Goal: Task Accomplishment & Management: Manage account settings

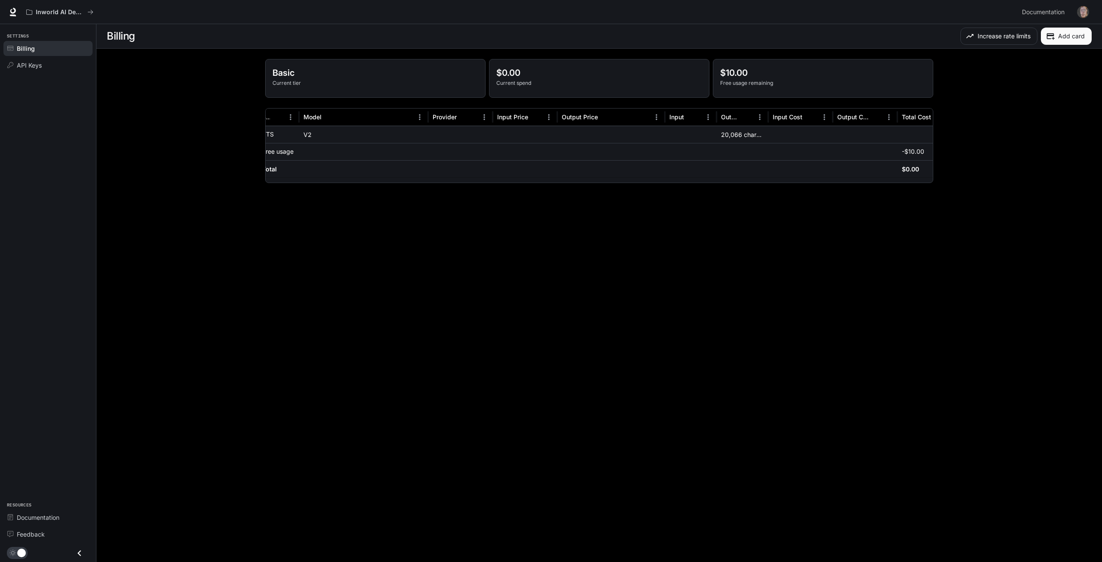
scroll to position [0, 37]
drag, startPoint x: 756, startPoint y: 156, endPoint x: 792, endPoint y: 157, distance: 35.8
drag, startPoint x: 788, startPoint y: 157, endPoint x: 610, endPoint y: 158, distance: 177.9
drag, startPoint x: 374, startPoint y: 338, endPoint x: 310, endPoint y: 275, distance: 89.5
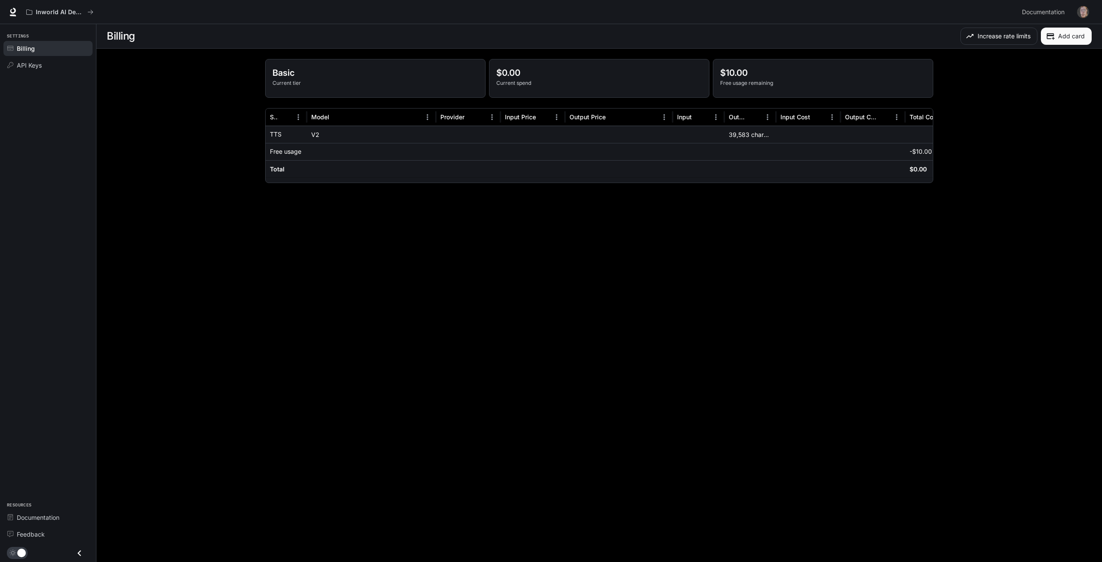
click at [374, 338] on main "Billing Increase rate limits Add card Basic Current tier $0.00 Current spend $1…" at bounding box center [599, 293] width 1006 height 538
drag, startPoint x: 549, startPoint y: 186, endPoint x: 677, endPoint y: 181, distance: 128.4
click at [677, 181] on div "Basic Current tier $0.00 Current spend $10.00 Free usage remaining Service Mode…" at bounding box center [599, 121] width 689 height 145
click at [310, 351] on main "Billing Increase rate limits Add card Basic Current tier $0.00 Current spend $1…" at bounding box center [599, 293] width 1006 height 538
click at [560, 183] on div "Basic Current tier $0.00 Current spend $10.00 Free usage remaining Service Mode…" at bounding box center [599, 121] width 689 height 145
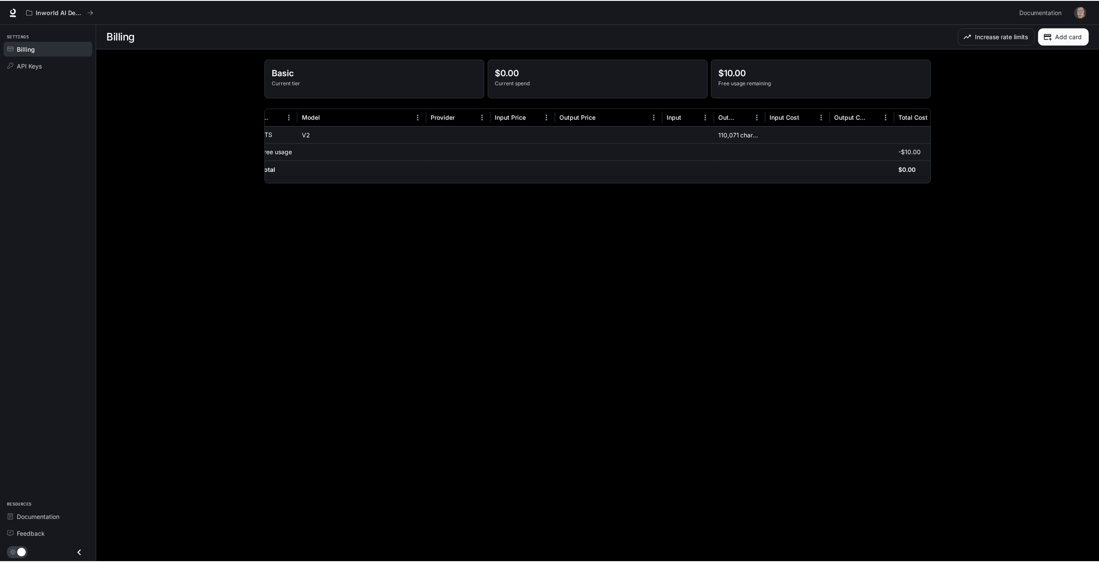
scroll to position [0, 37]
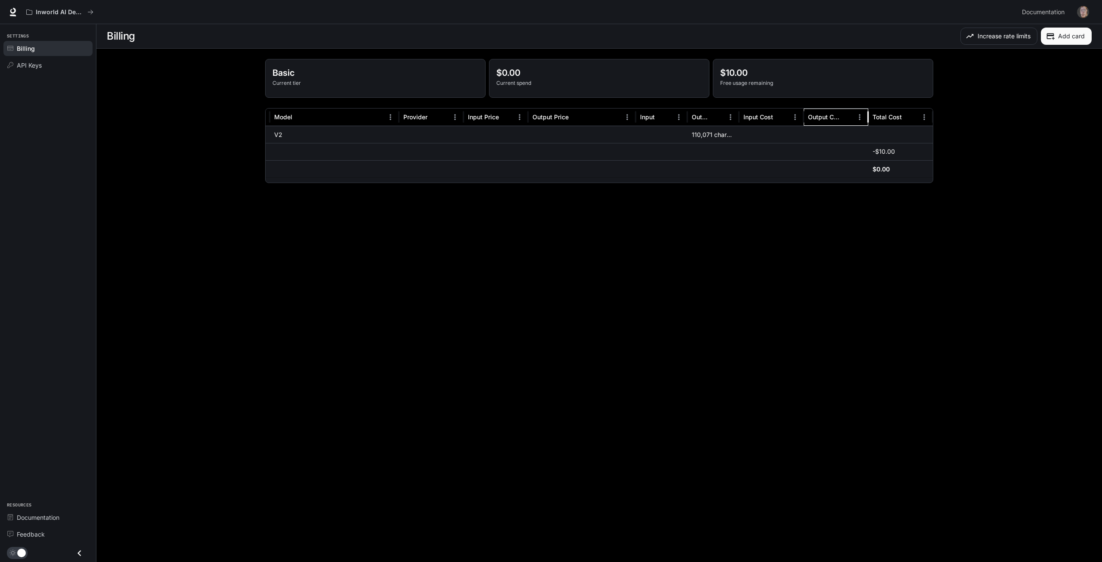
click at [833, 118] on div "Output Cost" at bounding box center [823, 116] width 31 height 7
click at [32, 42] on link "Billing" at bounding box center [47, 48] width 89 height 15
click at [72, 11] on p "Inworld AI Demos" at bounding box center [60, 12] width 48 height 7
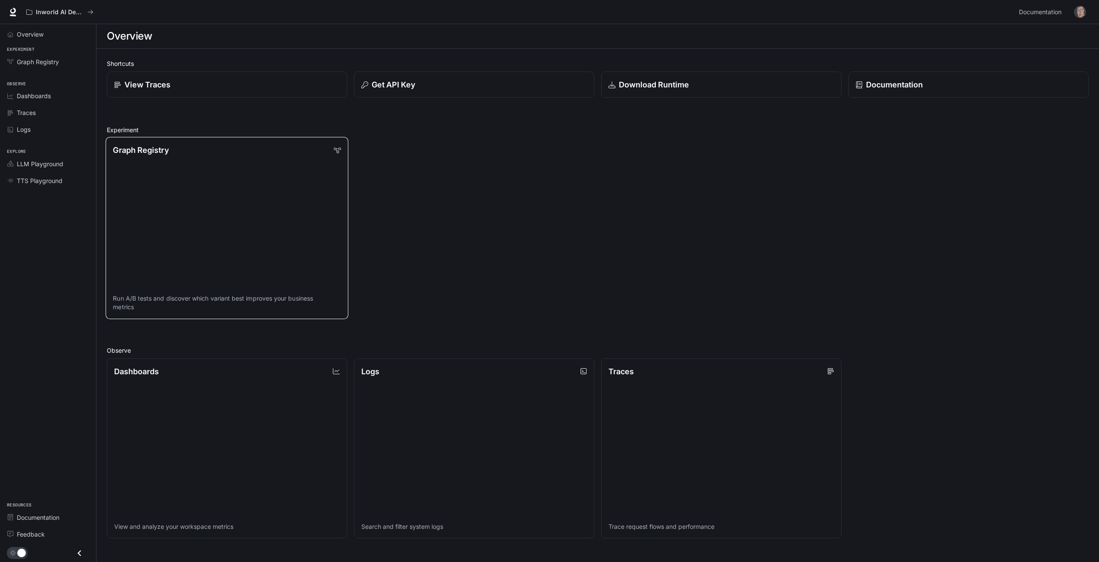
click at [227, 158] on link "Graph Registry Run A/B tests and discover which variant best improves your busi…" at bounding box center [227, 228] width 243 height 182
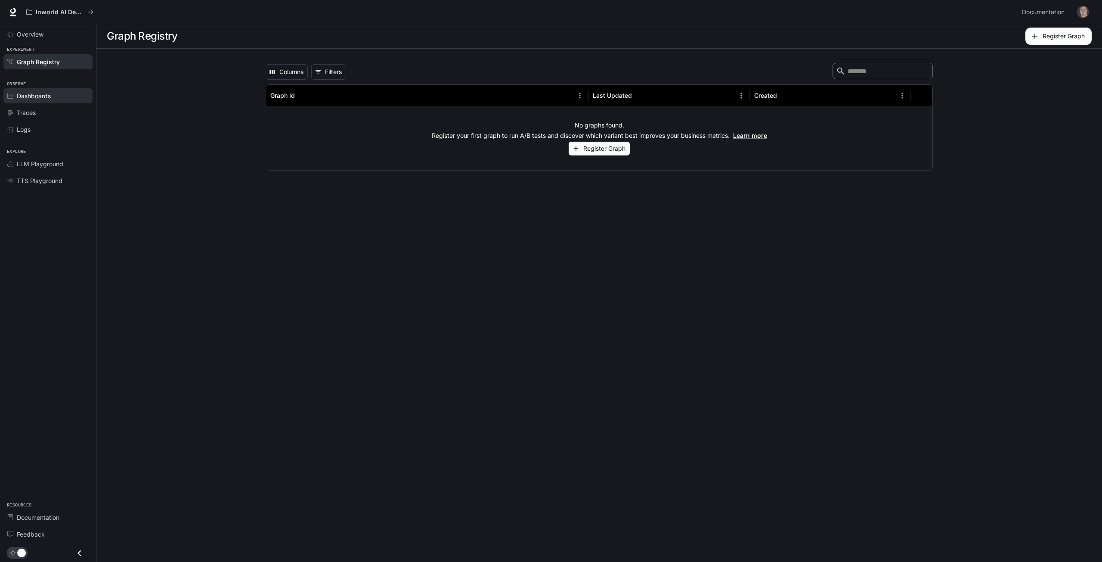
click at [37, 94] on span "Dashboards" at bounding box center [34, 95] width 34 height 9
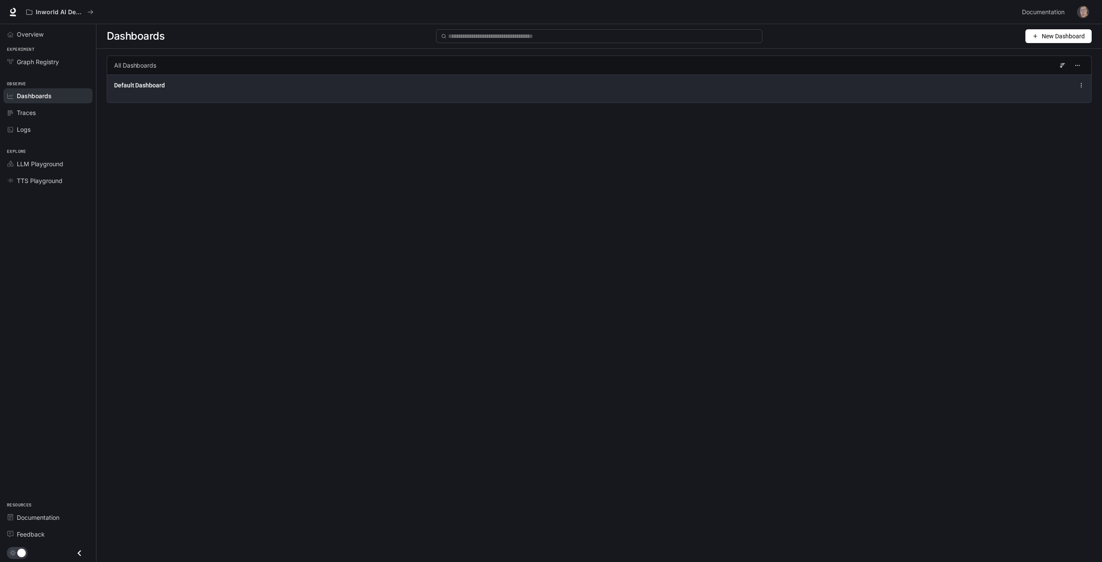
click at [121, 80] on div "Default Dashboard" at bounding box center [599, 85] width 971 height 10
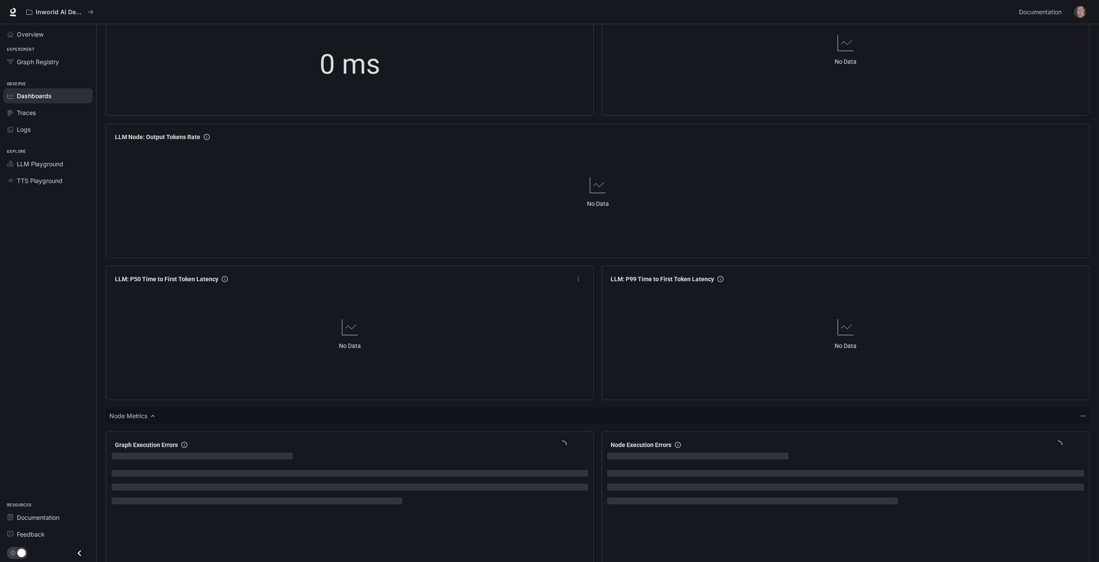
scroll to position [810, 0]
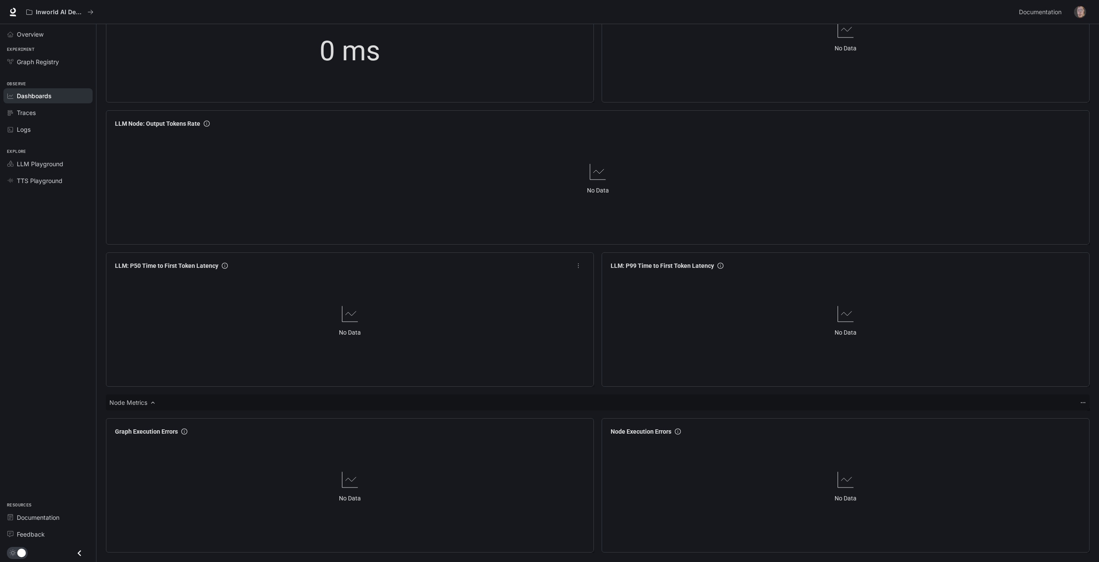
click at [314, 328] on div "No Data" at bounding box center [350, 320] width 477 height 94
click at [42, 116] on div "Traces" at bounding box center [53, 112] width 72 height 9
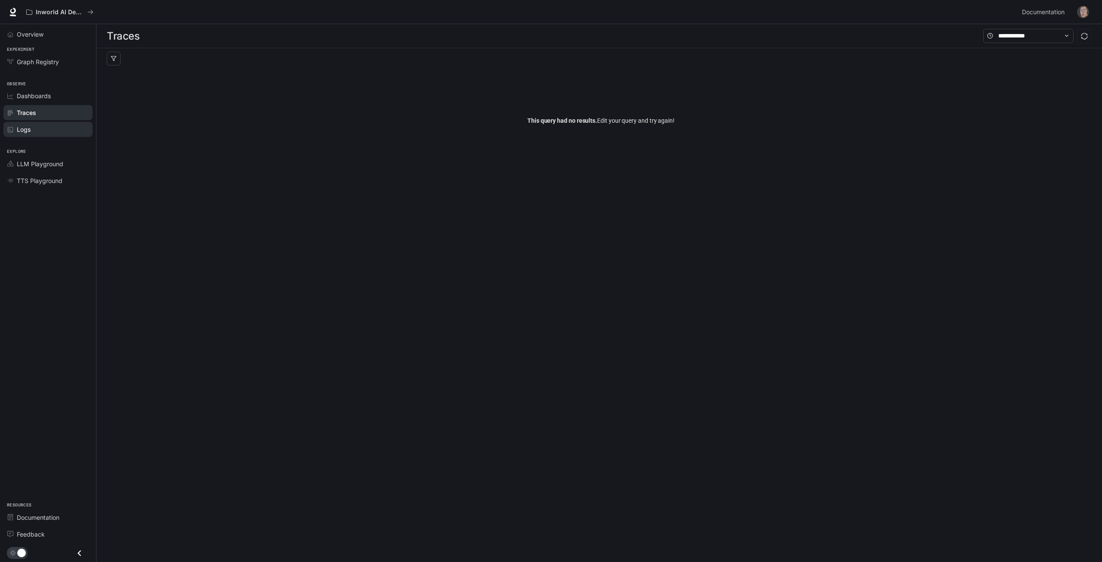
click at [47, 134] on div "Logs" at bounding box center [53, 129] width 72 height 9
click at [50, 97] on span "Dashboards" at bounding box center [34, 95] width 34 height 9
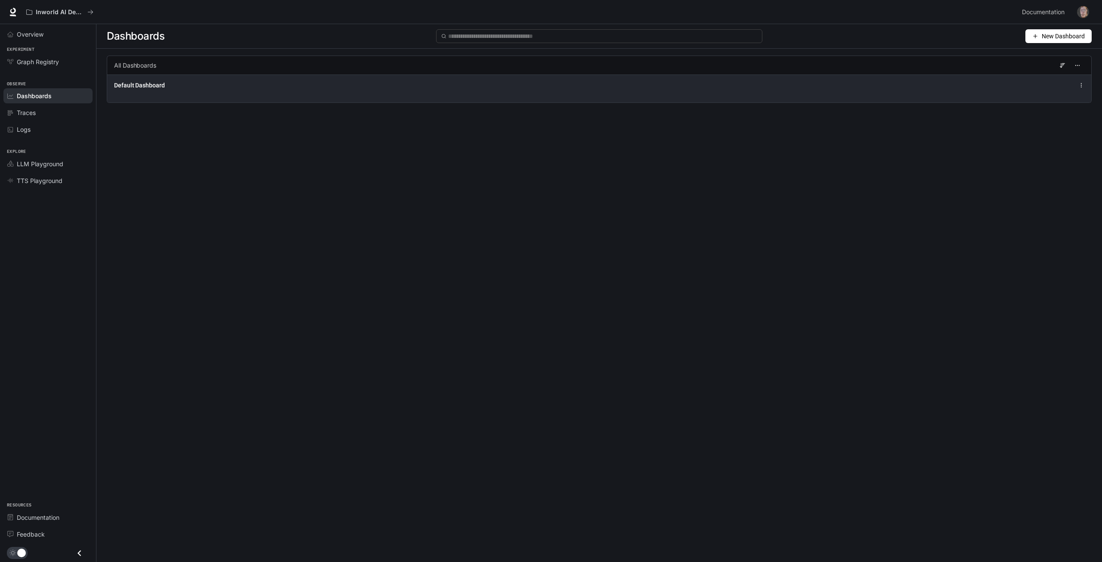
click at [160, 90] on div "Default Dashboard" at bounding box center [599, 89] width 984 height 28
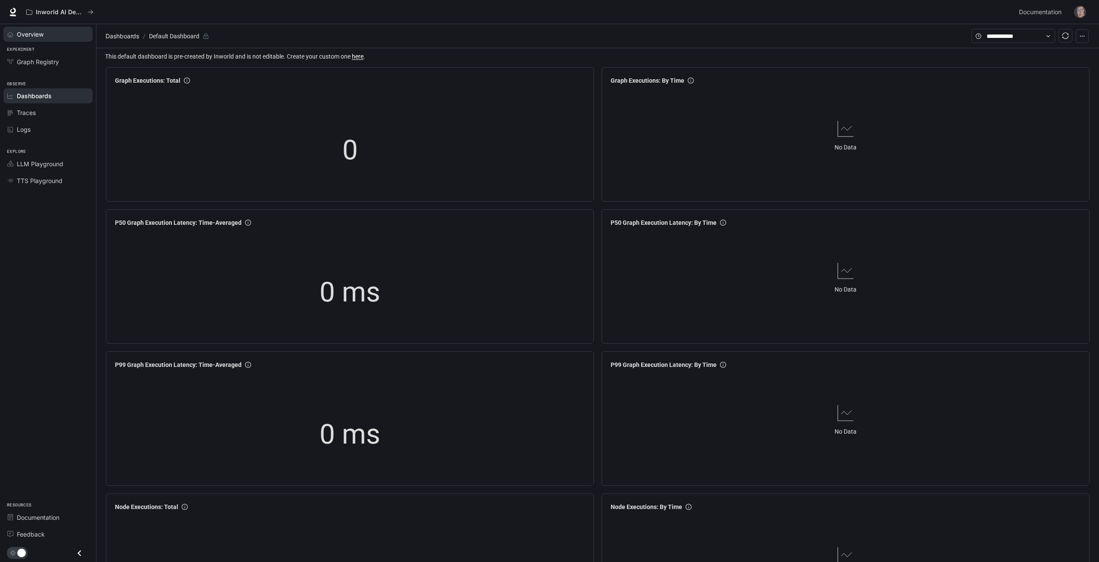
click at [51, 37] on div "Overview" at bounding box center [53, 34] width 72 height 9
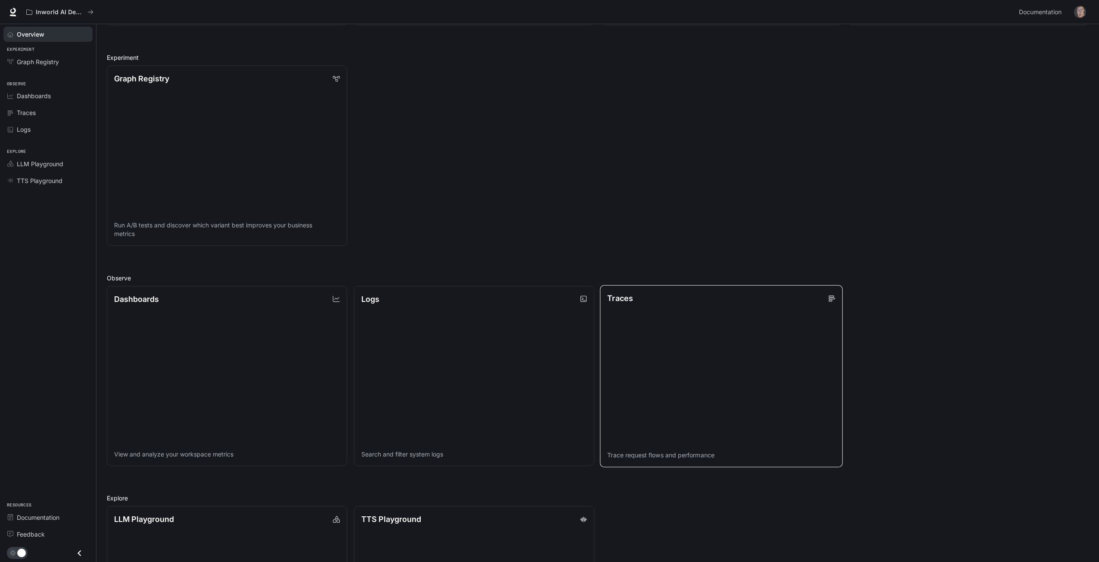
scroll to position [207, 0]
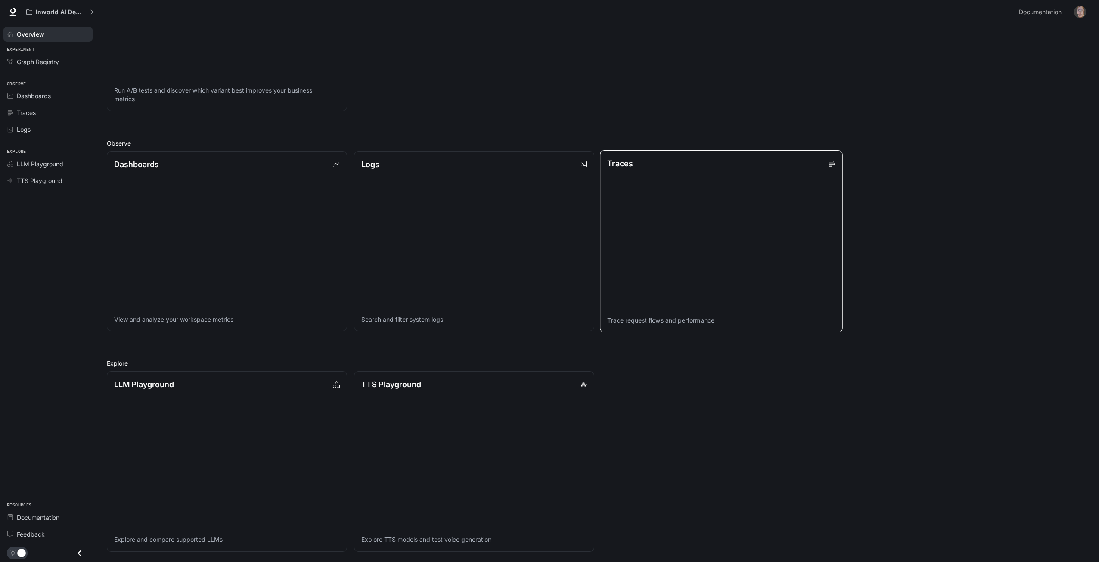
drag, startPoint x: 674, startPoint y: 210, endPoint x: 674, endPoint y: 325, distance: 115.0
click at [237, 299] on link "Dashboards View and analyze your workspace metrics" at bounding box center [227, 241] width 243 height 182
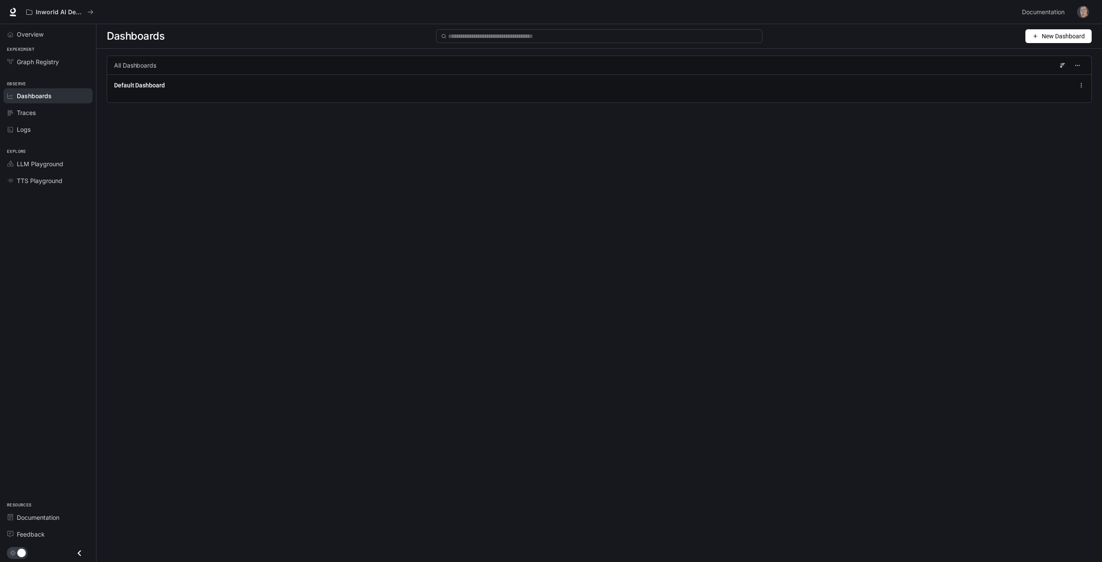
click at [194, 61] on div "All Dashboards" at bounding box center [599, 65] width 985 height 19
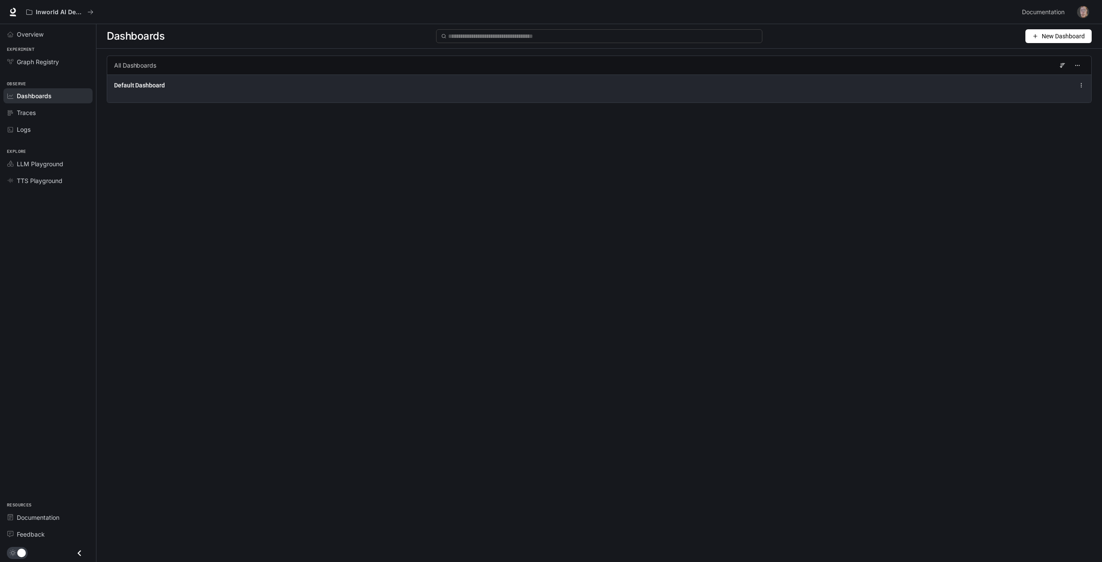
click at [230, 100] on div "Default Dashboard" at bounding box center [599, 89] width 984 height 28
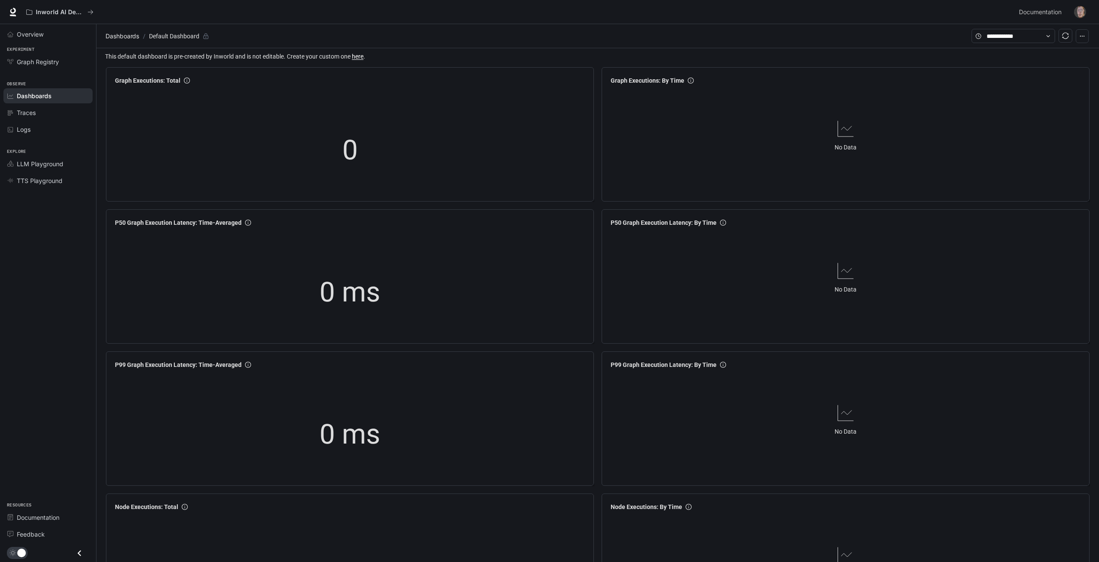
click at [1082, 10] on img "button" at bounding box center [1080, 12] width 12 height 12
click at [1007, 67] on span "Billing" at bounding box center [1025, 63] width 111 height 9
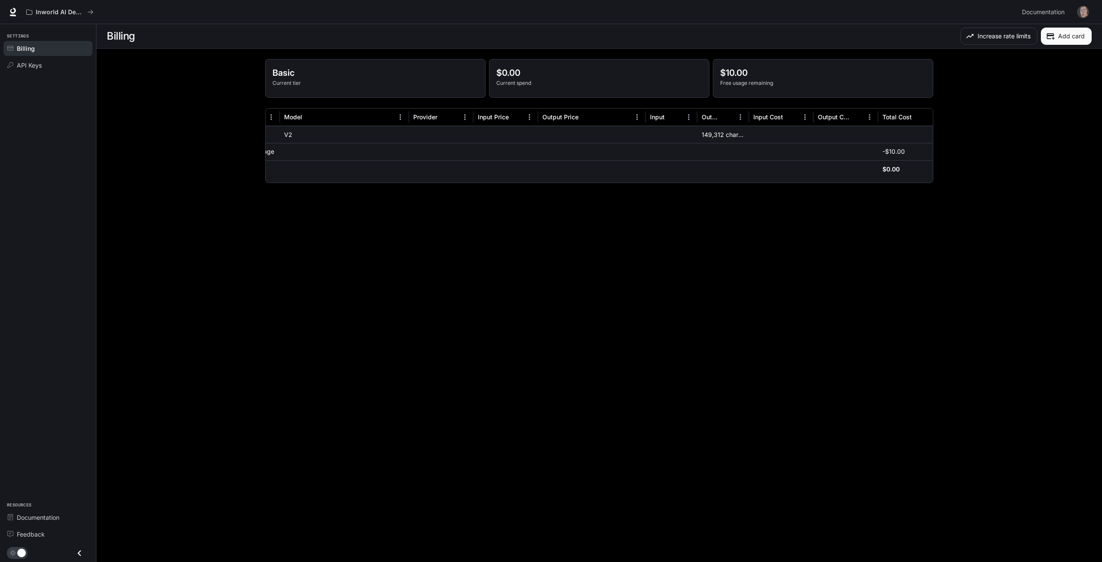
scroll to position [0, 37]
drag, startPoint x: 755, startPoint y: 149, endPoint x: 796, endPoint y: 147, distance: 41.4
drag, startPoint x: 294, startPoint y: 318, endPoint x: 282, endPoint y: 314, distance: 12.8
click at [292, 318] on main "Billing Increase rate limits Add card Basic Current tier $0.00 Current spend $1…" at bounding box center [599, 293] width 1006 height 538
drag, startPoint x: 649, startPoint y: 183, endPoint x: 686, endPoint y: 183, distance: 37.5
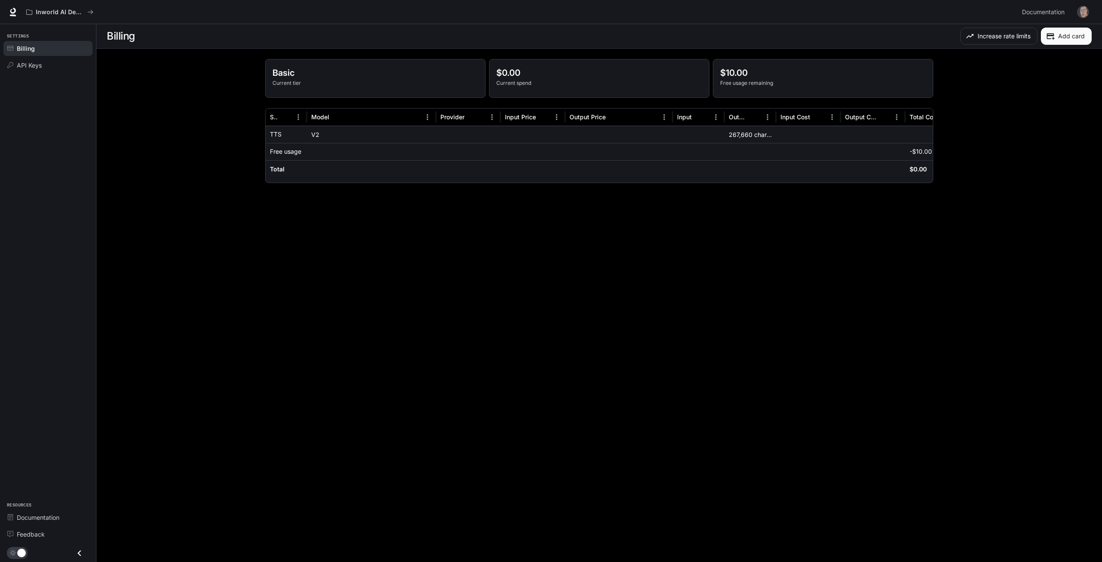
click at [686, 183] on div "Service Model Provider Input Price Output Price Input Output Input Cost Output …" at bounding box center [599, 145] width 668 height 75
click at [687, 179] on div at bounding box center [618, 180] width 705 height 6
drag, startPoint x: 661, startPoint y: 168, endPoint x: 731, endPoint y: 175, distance: 71.0
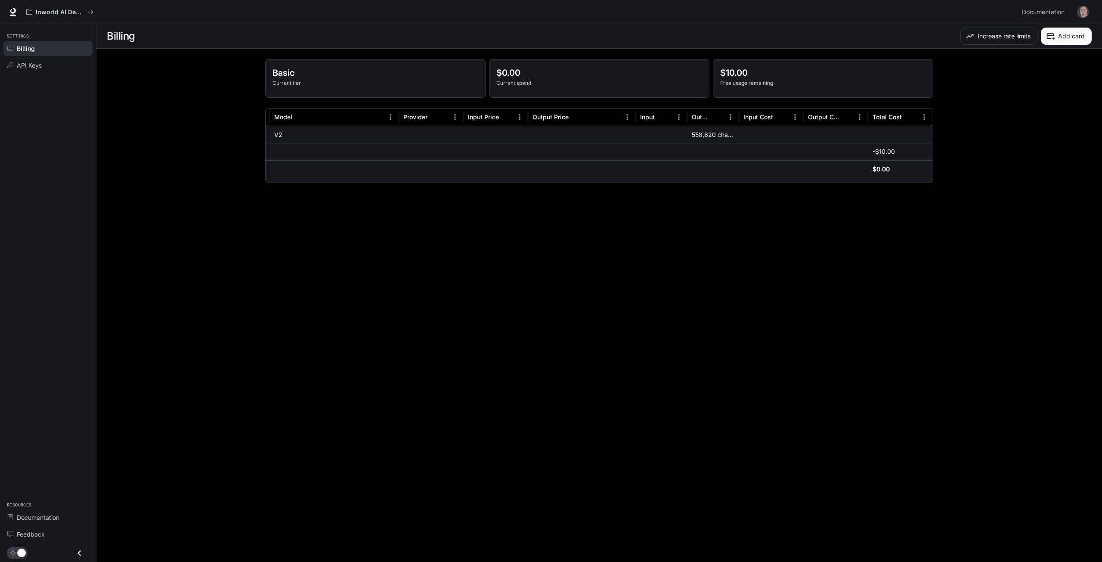
scroll to position [0, 0]
drag, startPoint x: 747, startPoint y: 151, endPoint x: 686, endPoint y: 152, distance: 61.2
click at [291, 152] on p "Free usage" at bounding box center [285, 151] width 31 height 9
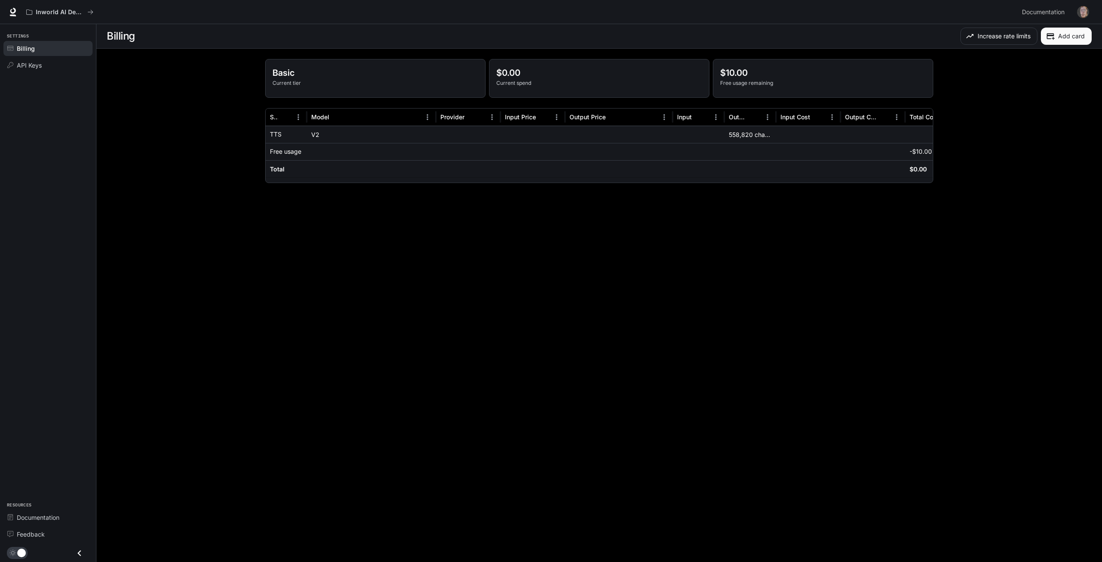
click at [297, 139] on div "TTS" at bounding box center [286, 134] width 33 height 17
